Goal: Complete application form

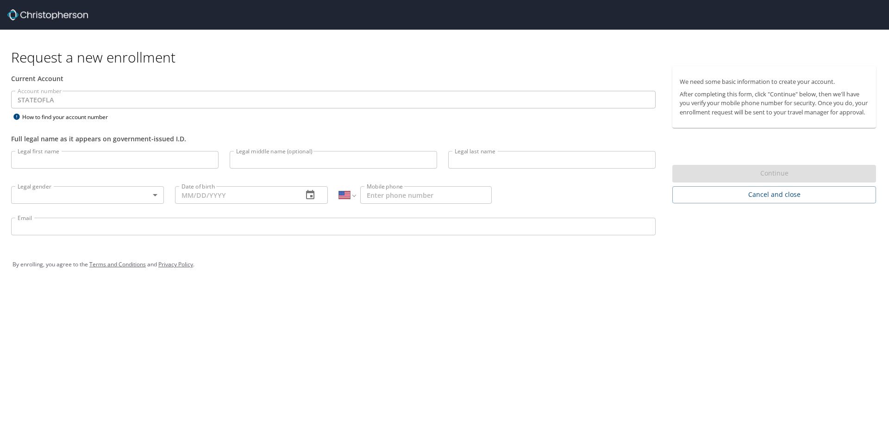
select select "US"
click at [245, 191] on input "Date of birth" at bounding box center [235, 195] width 120 height 18
click at [258, 159] on input "Legal middle name (optional)" at bounding box center [333, 160] width 207 height 18
